Goal: Task Accomplishment & Management: Complete application form

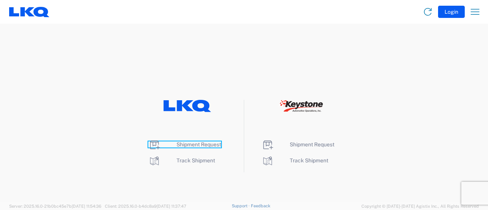
click at [200, 145] on span "Shipment Request" at bounding box center [199, 145] width 45 height 6
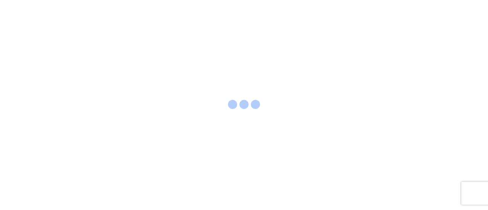
select select "FULL"
select select "LBS"
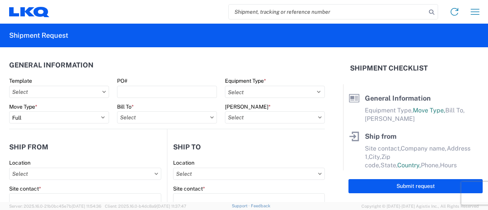
click at [278, 10] on input "search" at bounding box center [328, 12] width 198 height 14
paste input "56403247"
type input "56403247"
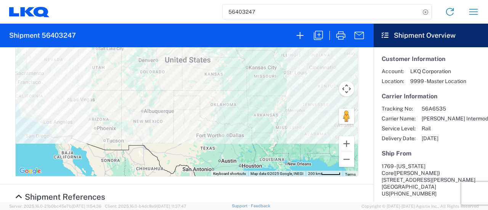
scroll to position [382, 0]
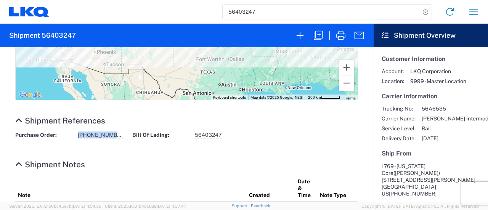
drag, startPoint x: 78, startPoint y: 137, endPoint x: 121, endPoint y: 141, distance: 42.9
click at [121, 141] on div "Purchase Order: [PHONE_NUMBER] Bill Of Lading: 56403247" at bounding box center [186, 138] width 351 height 13
copy span "[PHONE_NUMBER]"
click at [321, 36] on icon "button" at bounding box center [318, 35] width 12 height 12
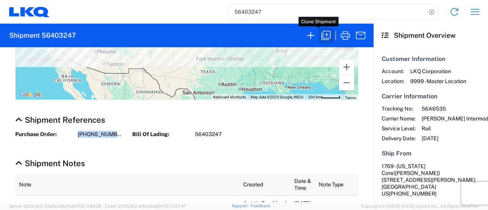
scroll to position [381, 0]
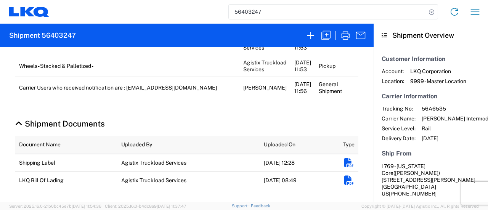
select select "FULL"
select select "US"
select select "LBS"
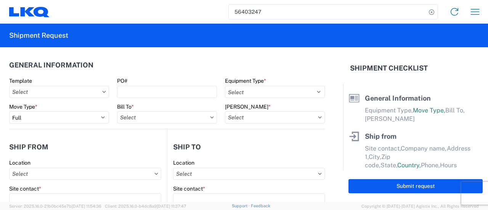
select select "BCAR"
type input "[PERSON_NAME]"
type input "1769 - [US_STATE] Core"
type input "[STREET_ADDRESS][PERSON_NAME]"
type input "[GEOGRAPHIC_DATA]"
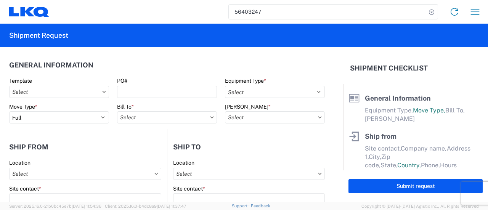
type input "91761"
type input "[EMAIL_ADDRESS][DOMAIN_NAME]"
type input "[PERSON_NAME]"
type input "3238 - Huntington IDC"
type input "[STREET_ADDRESS]"
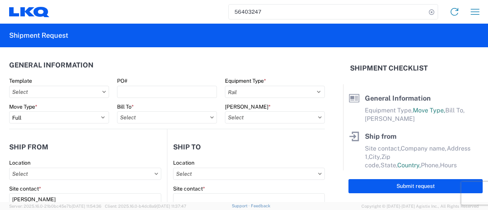
type input "Huntington"
type input "46750"
type input "[PERSON_NAME][EMAIL_ADDRESS][DOMAIN_NAME]"
type input "[PERSON_NAME]"
type input "[EMAIL_ADDRESS][DOMAIN_NAME]"
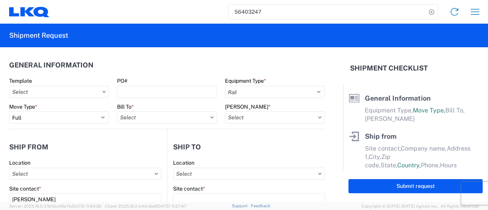
type input "[PHONE_NUMBER]"
type input "[DATE]"
type textarea "M-F FCFS"
type input "25000"
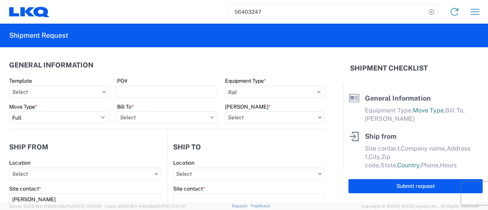
type input "Wheels - Stacked & Palletized"
type input "27"
type input "1"
select select "US"
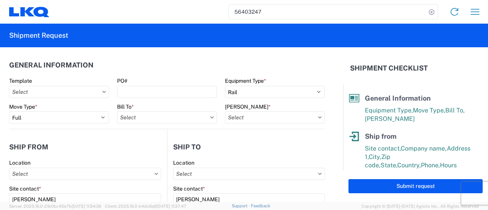
type input "3238 - Huntington IDC"
type input "1769 - [US_STATE] Core"
type input "3238-3015-50180-0000 - 3238 Freight In - Wheel Cores"
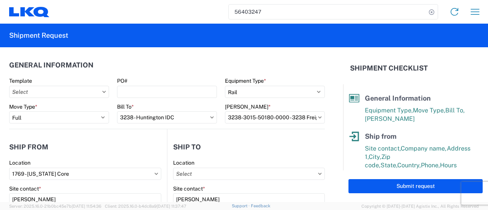
type input "3238 - Huntington IDC"
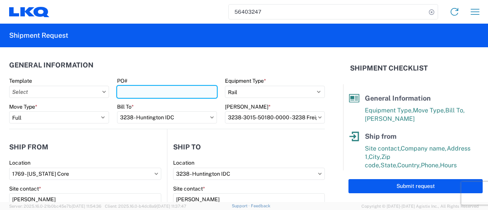
drag, startPoint x: 123, startPoint y: 93, endPoint x: 164, endPoint y: 87, distance: 41.2
click at [123, 93] on input "PO#" at bounding box center [167, 92] width 100 height 12
paste input "[PHONE_NUMBER]"
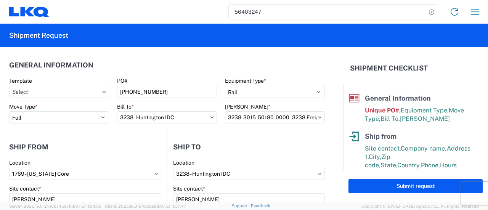
click at [110, 61] on header "General Information" at bounding box center [167, 64] width 316 height 17
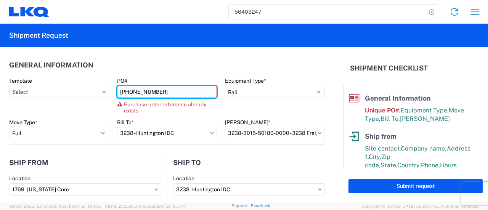
click at [158, 91] on input "[PHONE_NUMBER]" at bounding box center [167, 92] width 100 height 12
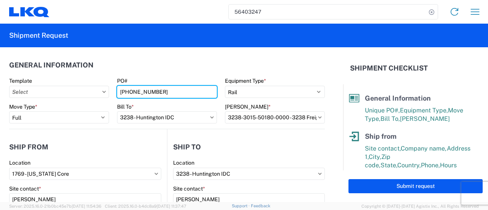
type input "[PHONE_NUMBER]"
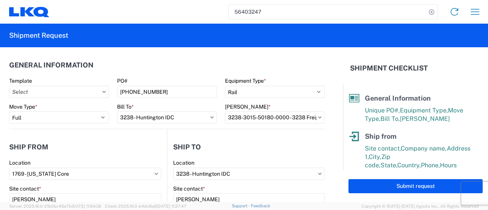
click at [134, 61] on header "General Information" at bounding box center [167, 64] width 316 height 17
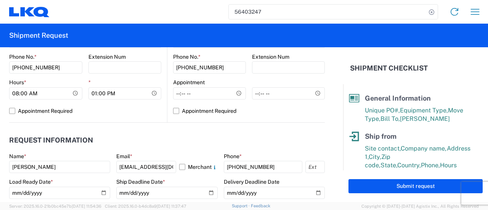
scroll to position [414, 0]
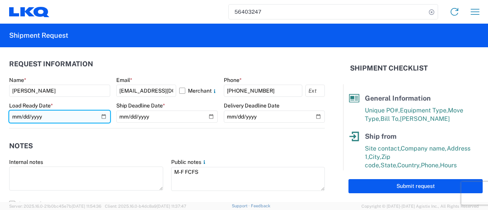
click at [101, 116] on input "[DATE]" at bounding box center [59, 117] width 101 height 12
type input "[DATE]"
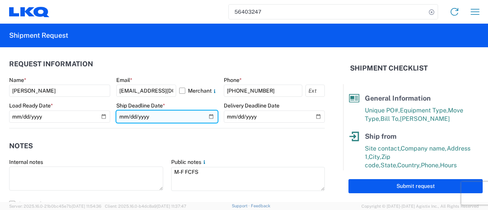
click at [207, 117] on input "[DATE]" at bounding box center [166, 117] width 101 height 12
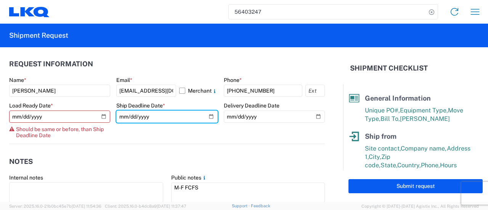
type input "[DATE]"
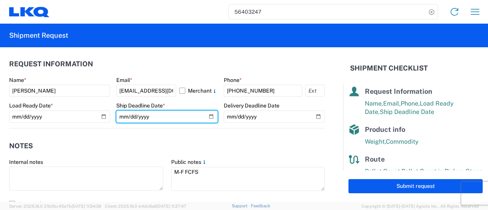
scroll to position [159, 0]
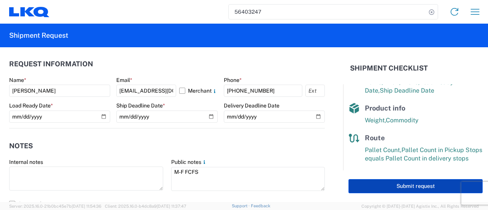
click at [404, 186] on button "Submit request" at bounding box center [416, 186] width 134 height 14
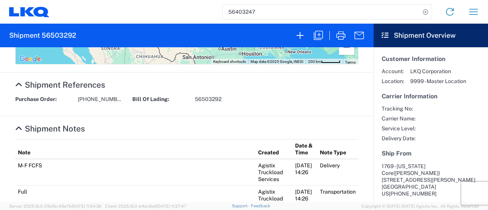
scroll to position [420, 0]
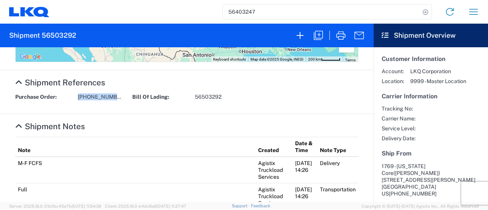
drag, startPoint x: 114, startPoint y: 99, endPoint x: 70, endPoint y: 101, distance: 44.3
click at [75, 100] on div "Purchase Order: [PHONE_NUMBER] Bill Of Lading: 56503292" at bounding box center [186, 99] width 351 height 13
copy div "[PHONE_NUMBER]"
click at [123, 97] on div "Purchase Order: [PHONE_NUMBER]" at bounding box center [69, 96] width 117 height 7
click at [108, 102] on div "Purchase Order: [PHONE_NUMBER] Bill Of Lading: 56503292" at bounding box center [186, 99] width 351 height 13
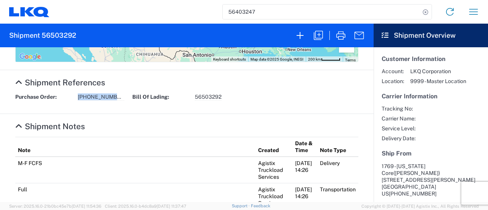
drag, startPoint x: 113, startPoint y: 99, endPoint x: 69, endPoint y: 99, distance: 44.3
click at [69, 99] on div "Purchase Order: [PHONE_NUMBER]" at bounding box center [69, 96] width 117 height 7
copy div "[PHONE_NUMBER]"
click at [116, 116] on agx-collapsable-section "Shipment Notes Note Created Date & Time Note Type M-F FCFS Agistix Truckload Se…" at bounding box center [187, 181] width 374 height 135
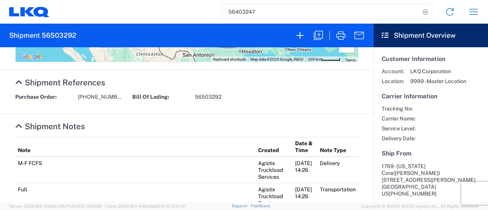
drag, startPoint x: 241, startPoint y: 93, endPoint x: 237, endPoint y: 95, distance: 4.4
click at [241, 93] on div "Bill Of Lading: 56503292" at bounding box center [186, 96] width 117 height 7
click at [216, 93] on span "56503292" at bounding box center [208, 96] width 27 height 7
click at [170, 103] on div "Purchase Order: [PHONE_NUMBER] Bill Of Lading: 56503292" at bounding box center [186, 99] width 351 height 13
click at [108, 93] on span "[PHONE_NUMBER]" at bounding box center [101, 96] width 47 height 7
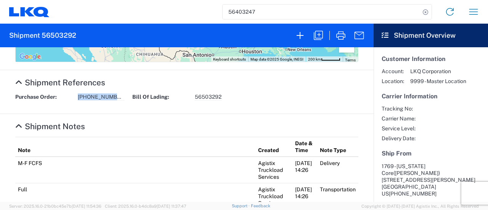
drag, startPoint x: 115, startPoint y: 97, endPoint x: 71, endPoint y: 98, distance: 44.6
click at [71, 98] on div "Purchase Order: [PHONE_NUMBER]" at bounding box center [69, 96] width 117 height 7
copy div "[PHONE_NUMBER]"
click at [146, 116] on agx-collapsable-section "Shipment Notes Note Created Date & Time Note Type M-F FCFS Agistix Truckload Se…" at bounding box center [187, 181] width 374 height 135
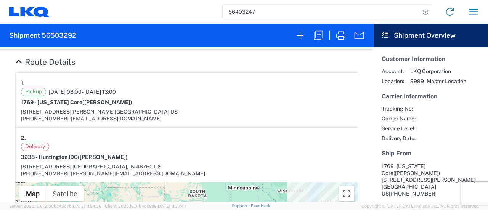
scroll to position [76, 0]
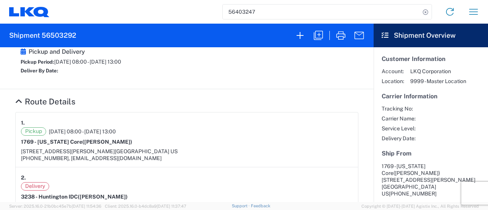
click at [150, 122] on div "1." at bounding box center [187, 123] width 332 height 10
click at [150, 134] on div "Pickup [DATE] 08:00 - [DATE] 13:00" at bounding box center [187, 131] width 332 height 8
drag, startPoint x: 142, startPoint y: 135, endPoint x: 127, endPoint y: 136, distance: 14.5
click at [127, 136] on div "Pickup [DATE] 08:00 - [DATE] 13:00 1769 - [US_STATE] Core ([PERSON_NAME]) [STRE…" at bounding box center [187, 144] width 332 height 34
copy div "1769 - [US_STATE] Core ([PERSON_NAME])"
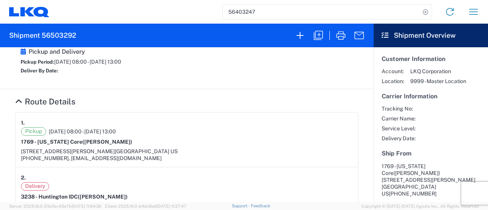
drag, startPoint x: 175, startPoint y: 117, endPoint x: 165, endPoint y: 116, distance: 10.4
click at [175, 114] on article "1. Pickup [DATE] 08:00 - [DATE] 13:00 1769 - [US_STATE] Core ([PERSON_NAME]) [S…" at bounding box center [187, 140] width 343 height 55
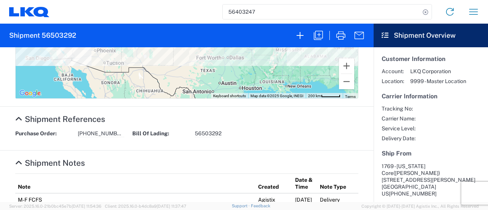
scroll to position [382, 0]
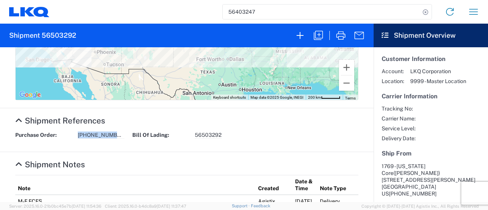
drag, startPoint x: 114, startPoint y: 138, endPoint x: 76, endPoint y: 139, distance: 38.2
click at [77, 139] on div "Purchase Order: [PHONE_NUMBER] Bill Of Lading: 56503292" at bounding box center [186, 138] width 351 height 13
copy span "[PHONE_NUMBER]"
